Goal: Find specific page/section: Find specific page/section

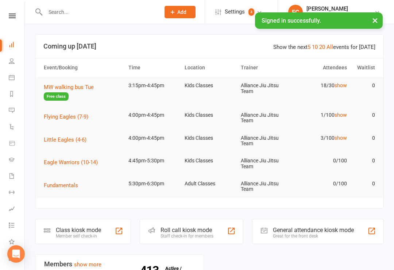
click at [127, 15] on input "text" at bounding box center [99, 12] width 112 height 10
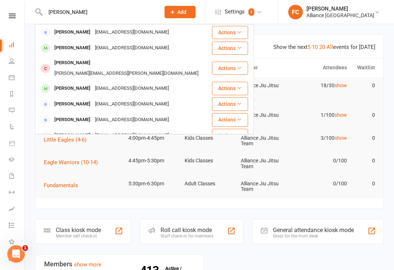
type input "[PERSON_NAME]"
click at [65, 48] on div "[PERSON_NAME]" at bounding box center [72, 48] width 41 height 11
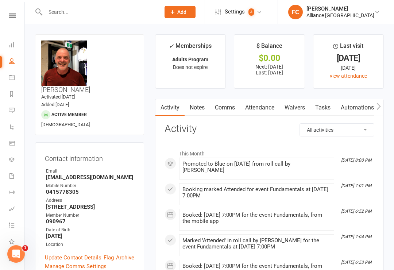
click at [13, 42] on icon at bounding box center [12, 45] width 6 height 6
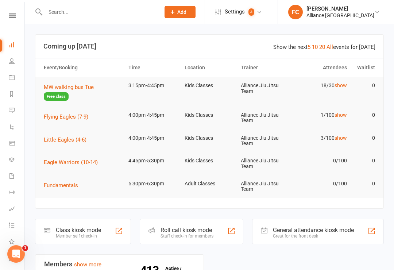
click at [66, 234] on div "Member self check-in" at bounding box center [78, 236] width 45 height 5
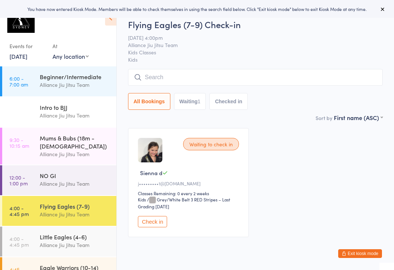
click at [40, 233] on div "Little Eagles (4-6)" at bounding box center [75, 237] width 70 height 8
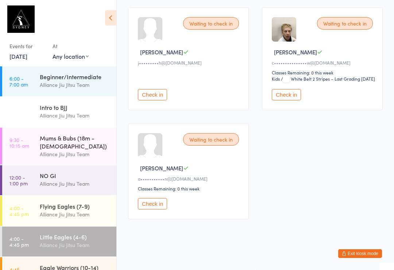
scroll to position [125, 0]
